Goal: Navigation & Orientation: Locate item on page

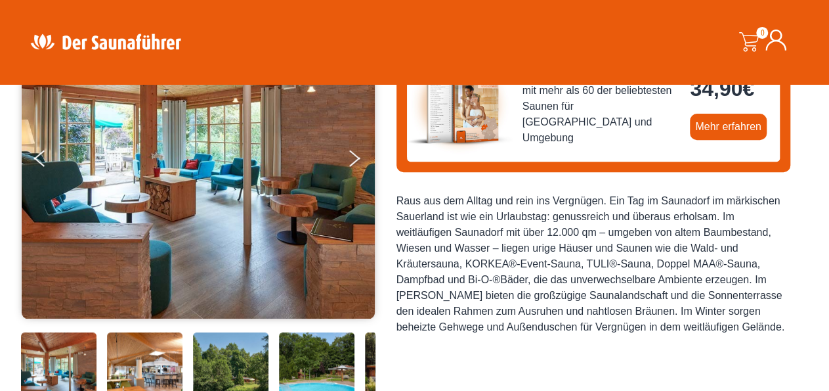
scroll to position [184, 0]
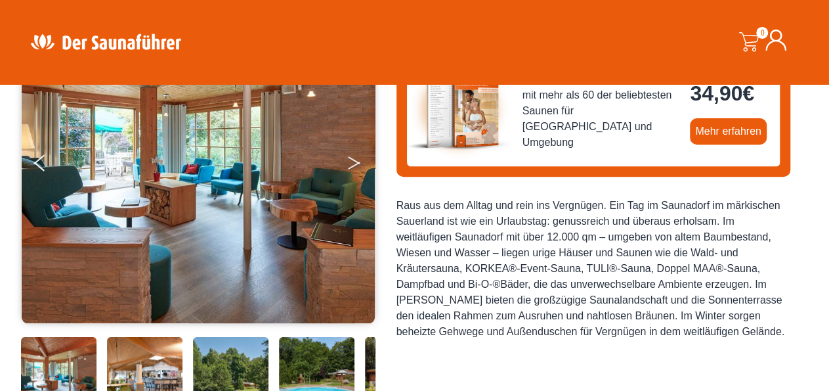
click at [359, 163] on button "Next" at bounding box center [363, 165] width 33 height 33
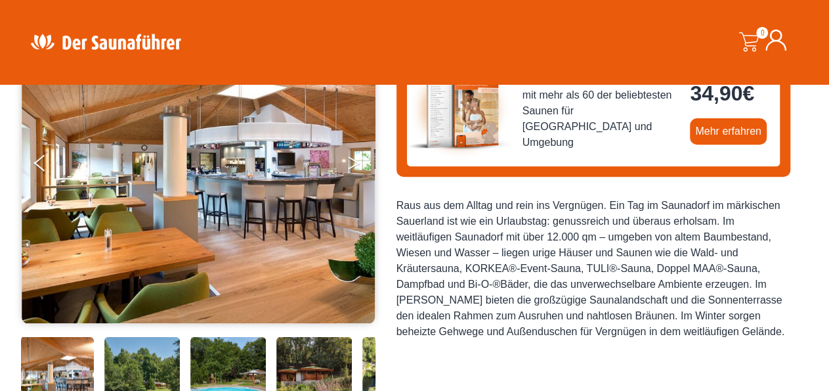
click at [359, 163] on button "Next" at bounding box center [363, 165] width 33 height 33
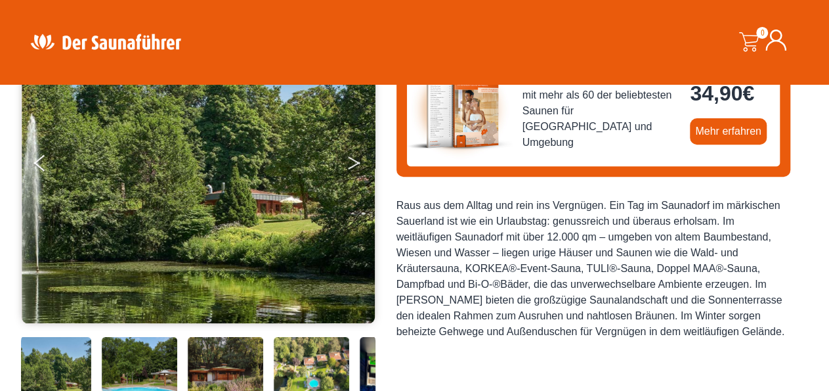
click at [359, 163] on button "Next" at bounding box center [363, 165] width 33 height 33
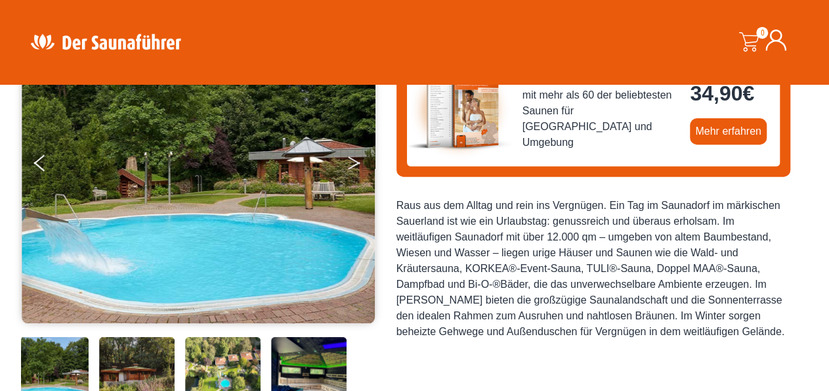
click at [359, 163] on button "Next" at bounding box center [363, 165] width 33 height 33
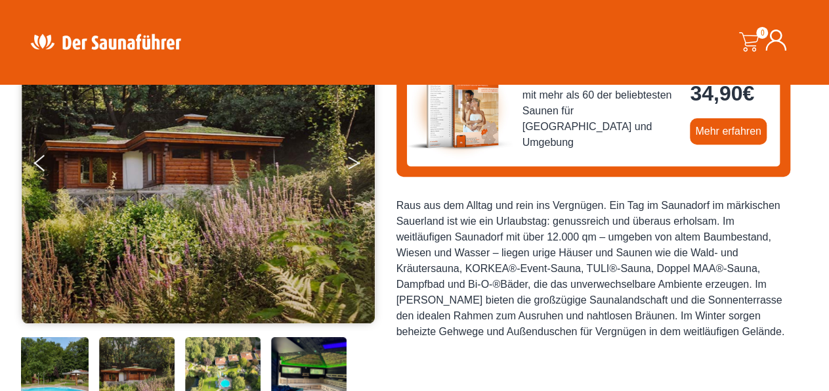
click at [359, 163] on button "Next" at bounding box center [363, 165] width 33 height 33
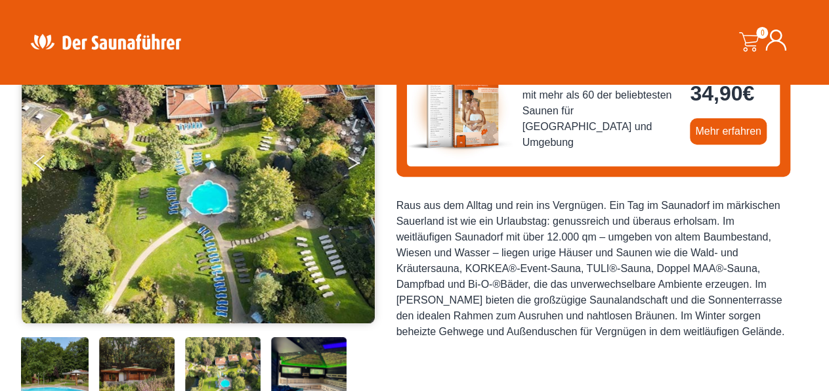
click at [359, 163] on button "Next" at bounding box center [363, 165] width 33 height 33
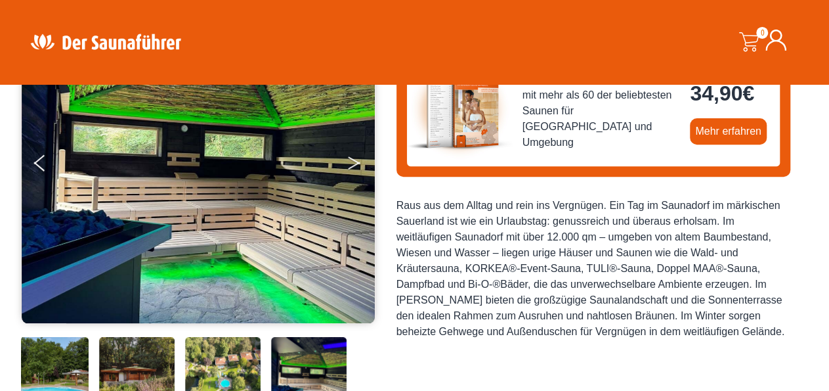
click at [359, 163] on button "Next" at bounding box center [363, 165] width 33 height 33
click at [355, 163] on icon "Next" at bounding box center [354, 165] width 12 height 8
click at [351, 161] on button "Next" at bounding box center [363, 165] width 33 height 33
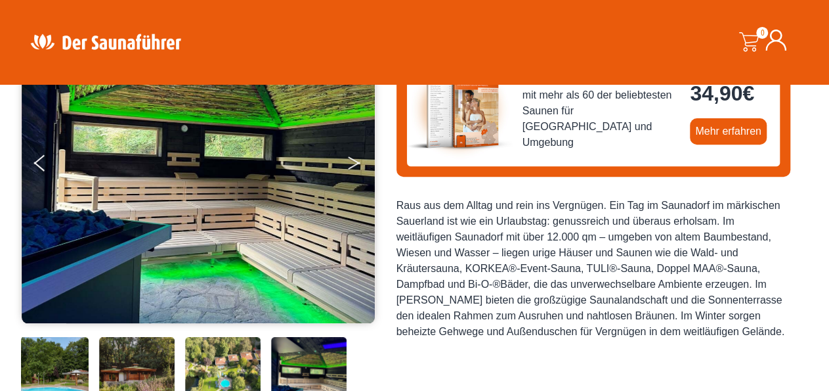
click at [354, 160] on icon "Next" at bounding box center [354, 160] width 12 height 8
